Goal: Transaction & Acquisition: Purchase product/service

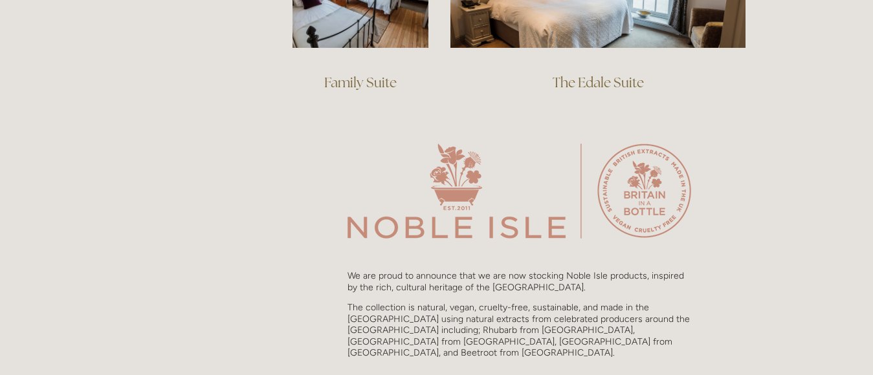
scroll to position [1165, 0]
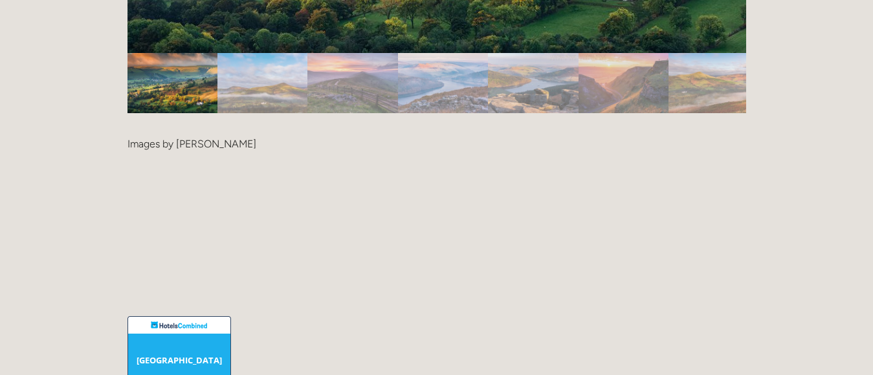
scroll to position [2911, 0]
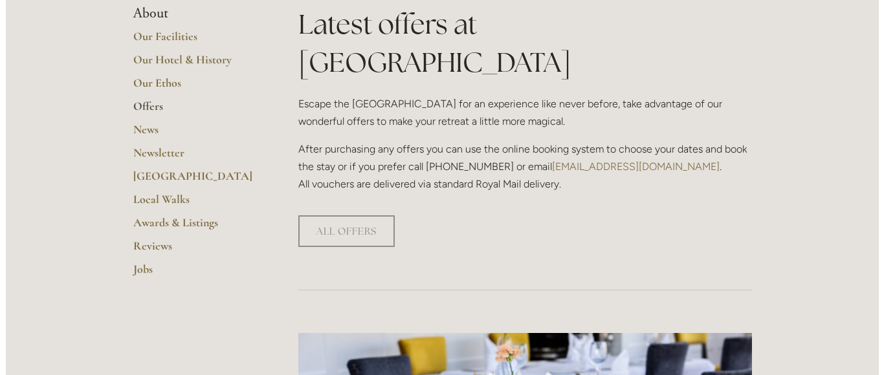
scroll to position [323, 0]
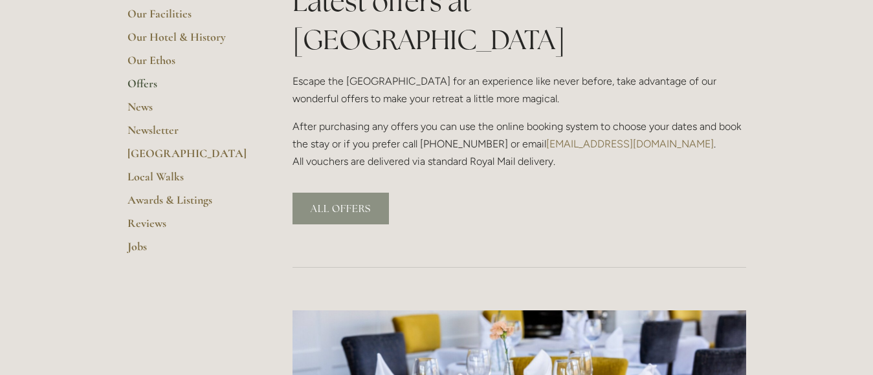
click at [329, 193] on link "ALL OFFERS" at bounding box center [340, 209] width 96 height 32
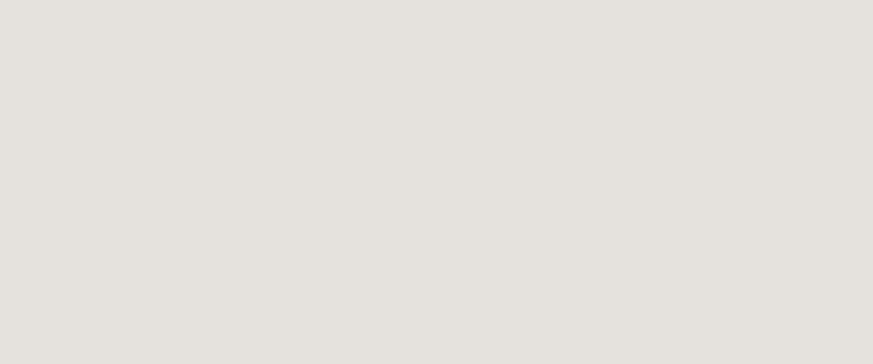
scroll to position [568, 0]
